Goal: Task Accomplishment & Management: Manage account settings

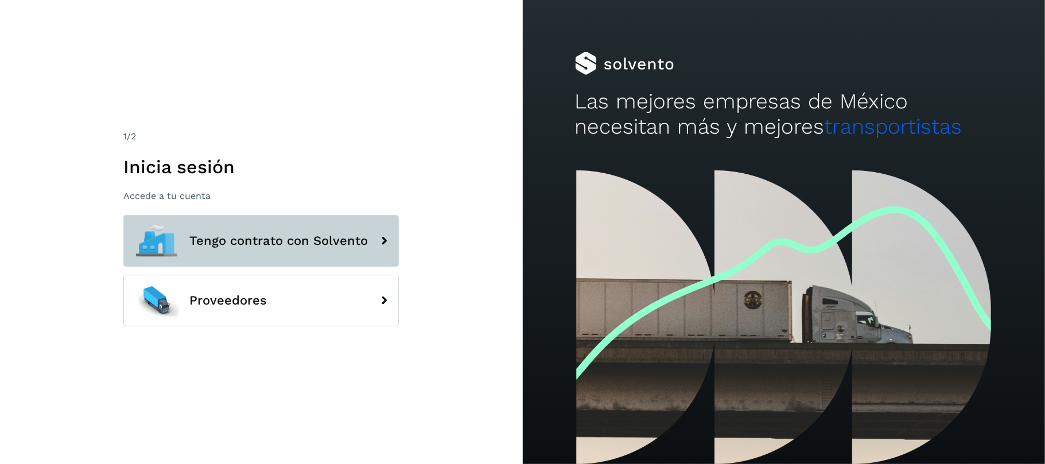
click at [340, 227] on button "Tengo contrato con Solvento" at bounding box center [260, 241] width 275 height 52
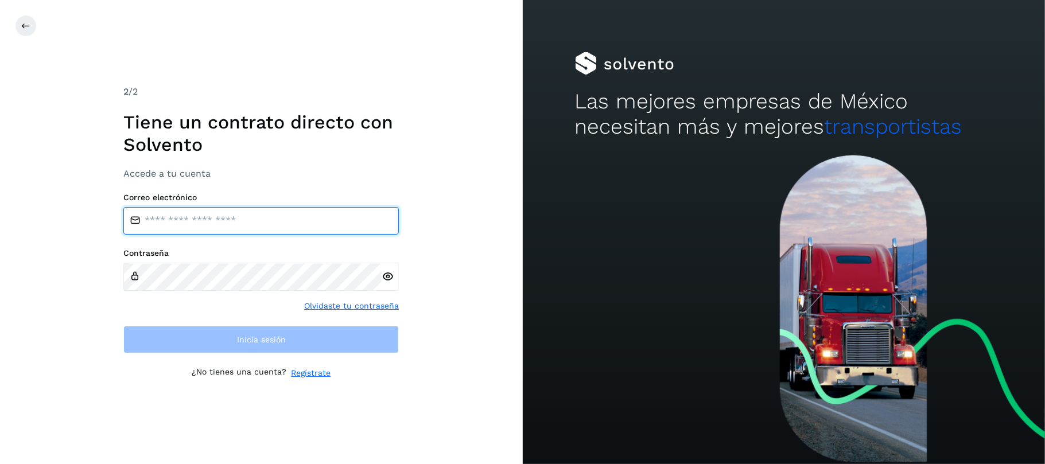
click at [200, 231] on input "email" at bounding box center [260, 221] width 275 height 28
type input "**********"
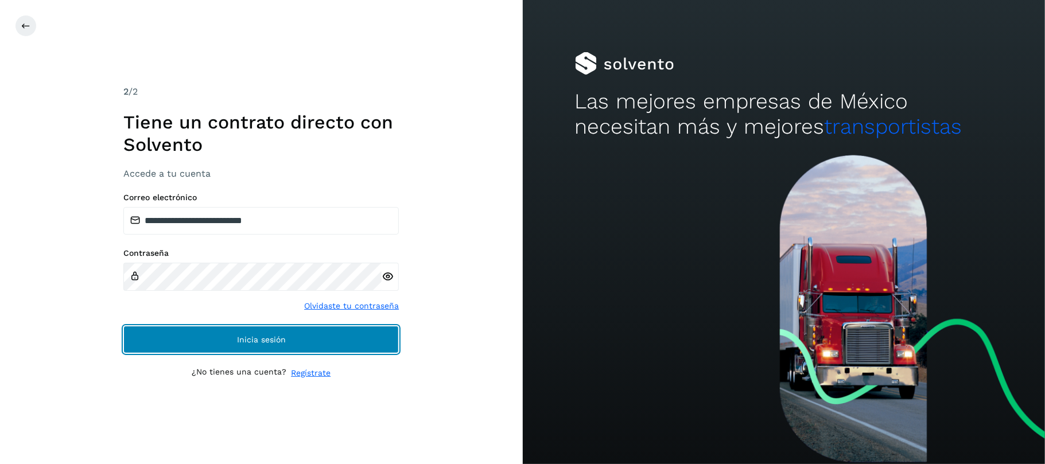
click at [156, 336] on button "Inicia sesión" at bounding box center [260, 340] width 275 height 28
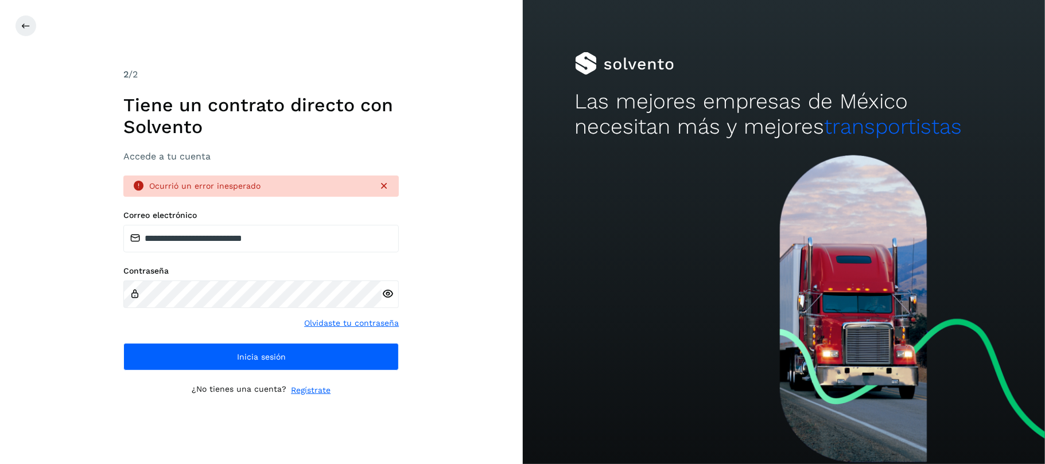
click at [393, 295] on icon at bounding box center [388, 294] width 12 height 12
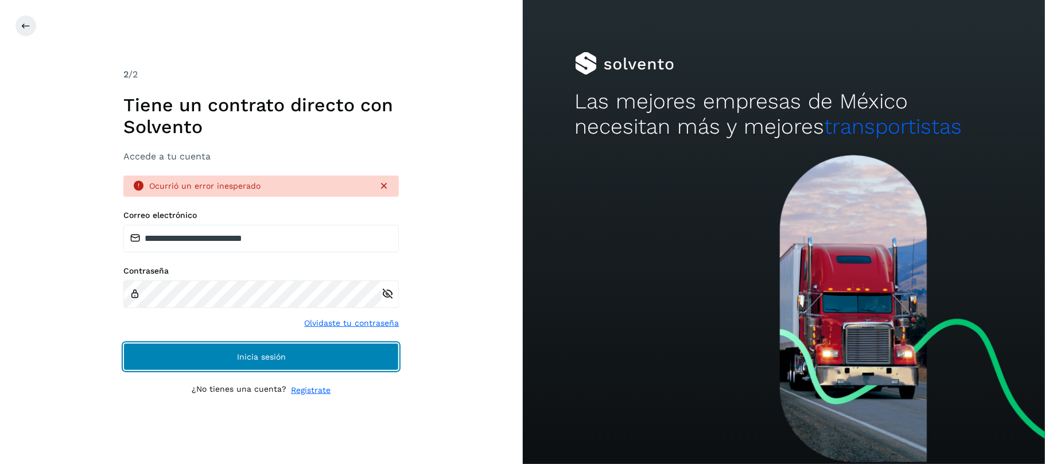
click at [202, 355] on button "Inicia sesión" at bounding box center [260, 357] width 275 height 28
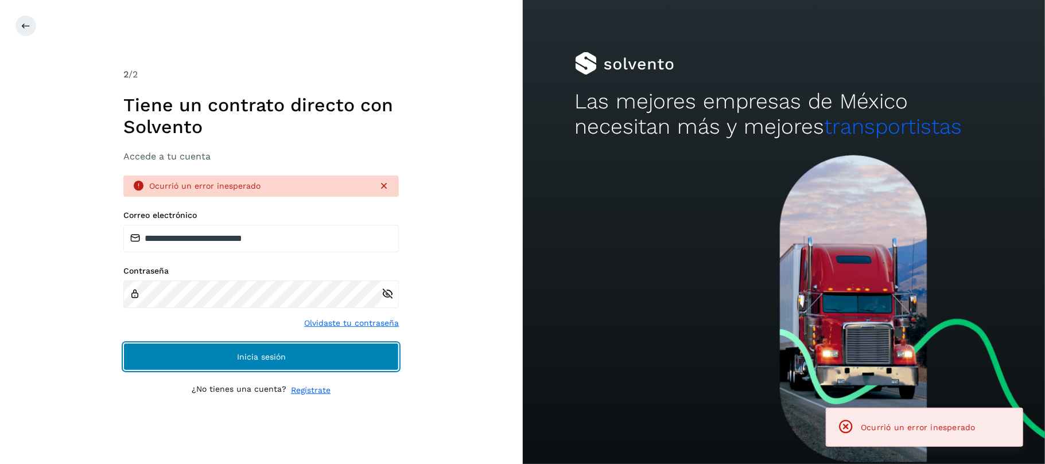
click at [244, 356] on span "Inicia sesión" at bounding box center [261, 357] width 49 height 8
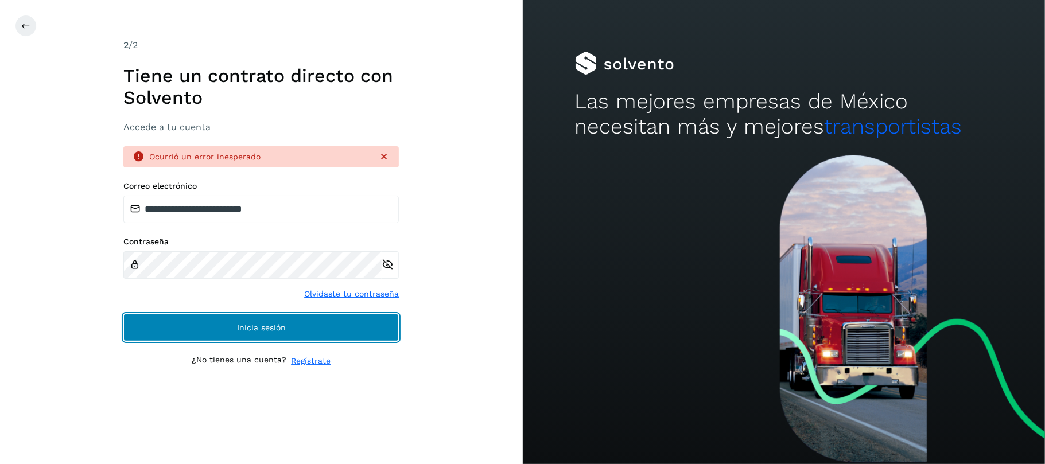
click at [248, 327] on span "Inicia sesión" at bounding box center [261, 328] width 49 height 8
click at [279, 327] on span "Inicia sesión" at bounding box center [261, 328] width 49 height 8
